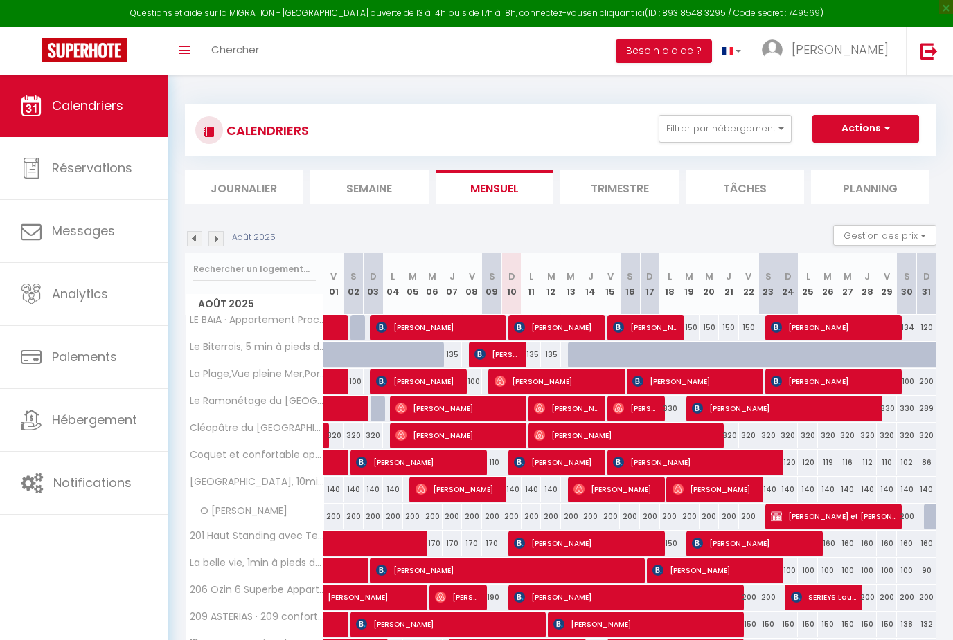
select select
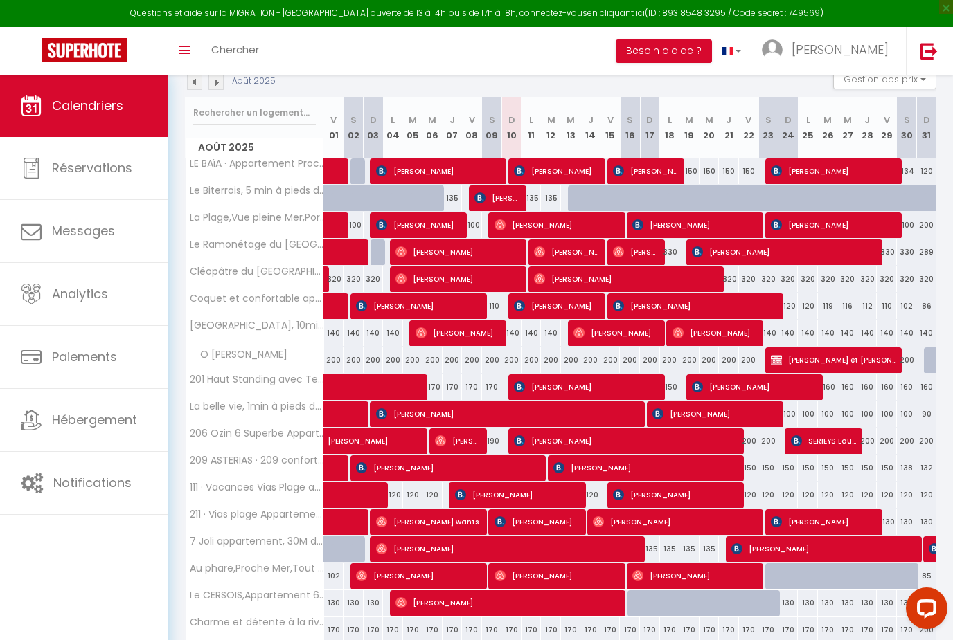
scroll to position [163, 0]
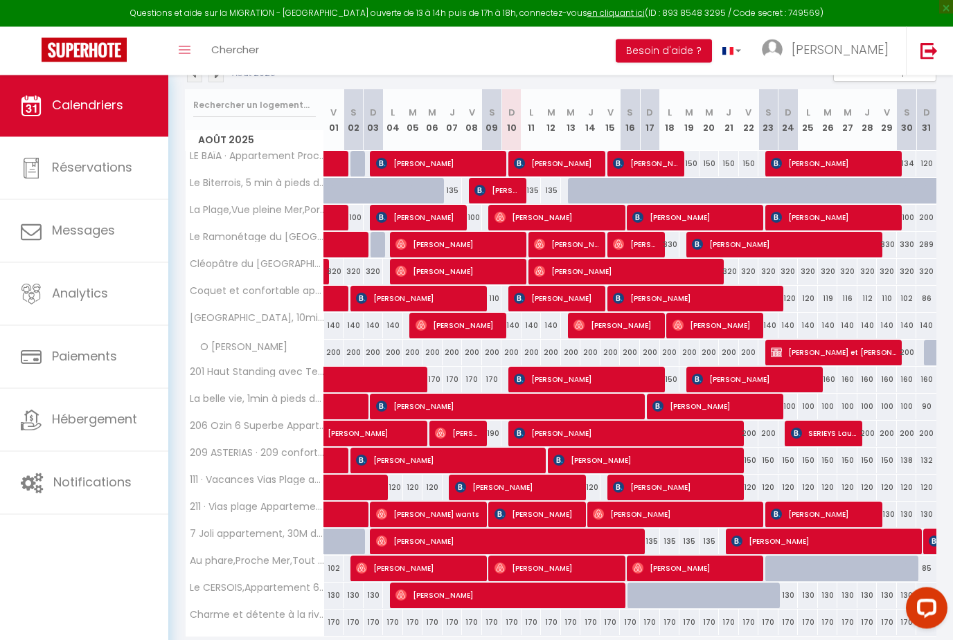
click at [333, 456] on link at bounding box center [334, 462] width 20 height 26
select select "OK"
select select "0"
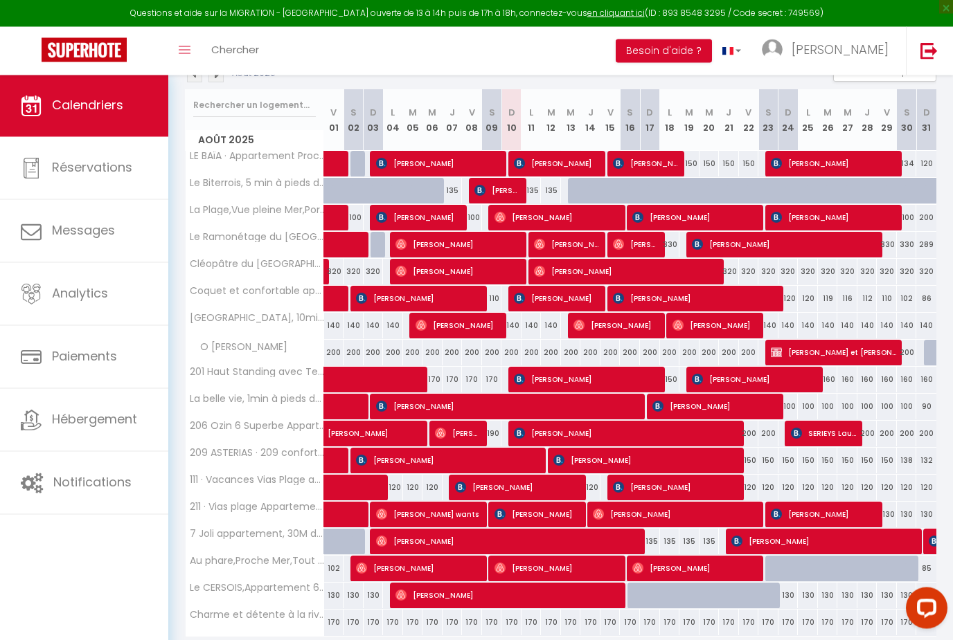
select select "1"
select select
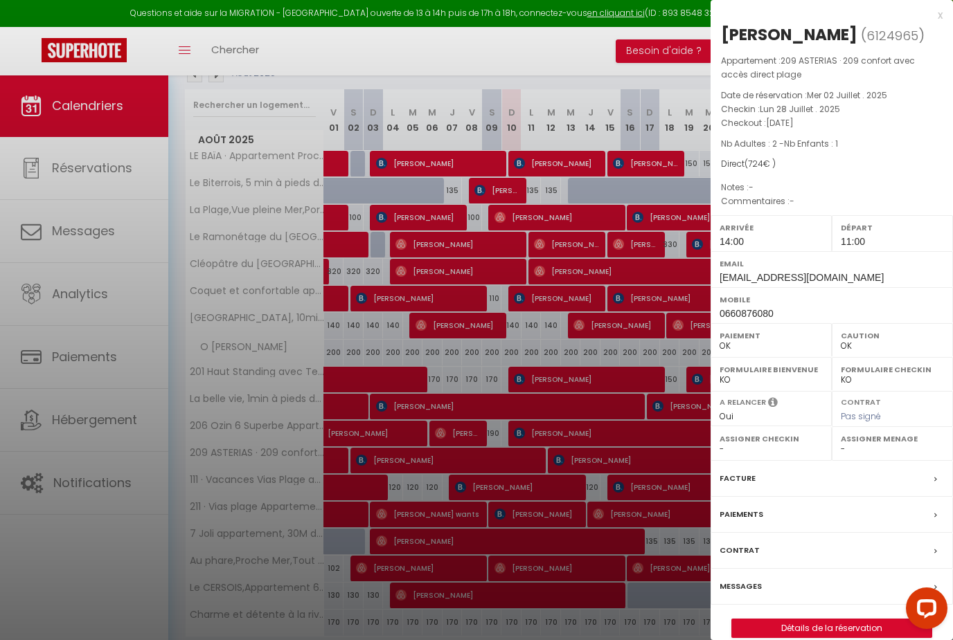
click at [75, 602] on div at bounding box center [476, 320] width 953 height 640
